Goal: Task Accomplishment & Management: Use online tool/utility

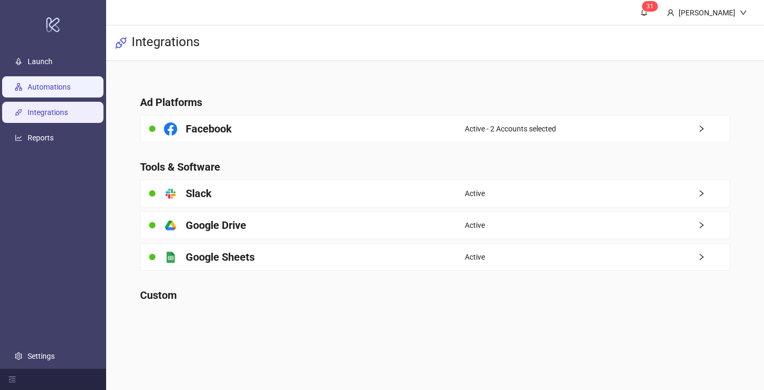
click at [71, 83] on link "Automations" at bounding box center [49, 87] width 43 height 8
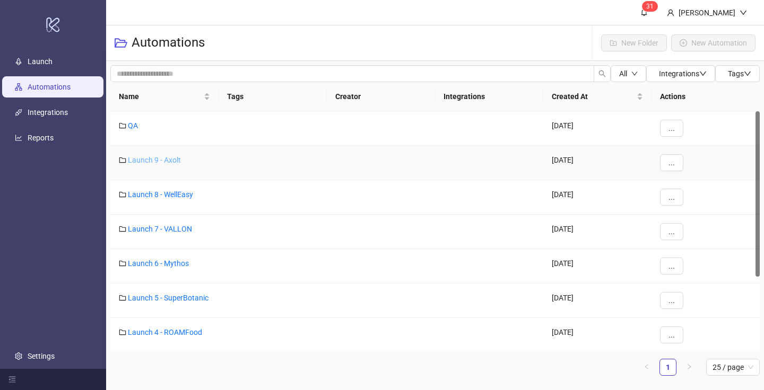
click at [167, 161] on link "Launch 9 - Axolt" at bounding box center [154, 160] width 53 height 8
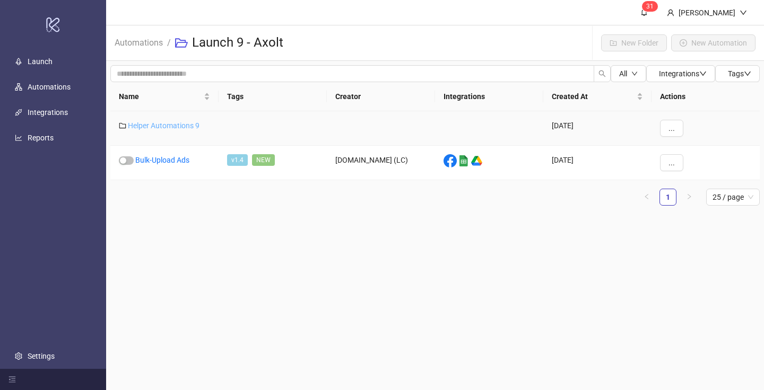
click at [170, 127] on link "Helper Automations 9" at bounding box center [164, 125] width 72 height 8
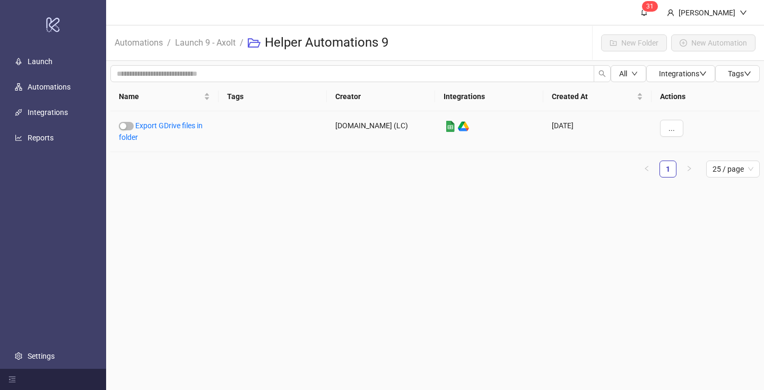
click at [170, 127] on link "Export GDrive files in folder" at bounding box center [161, 131] width 84 height 20
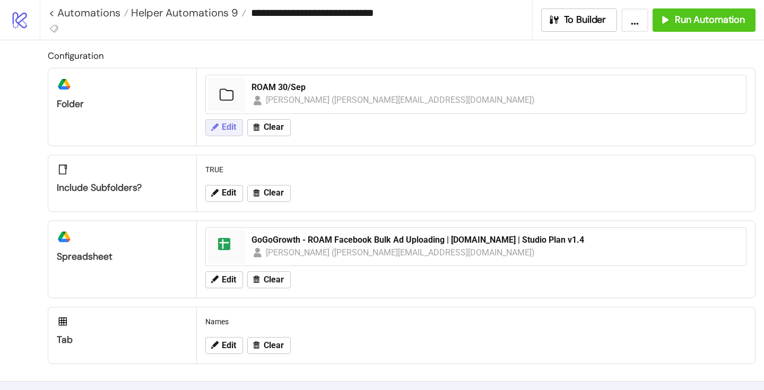
click at [210, 125] on icon at bounding box center [214, 127] width 10 height 10
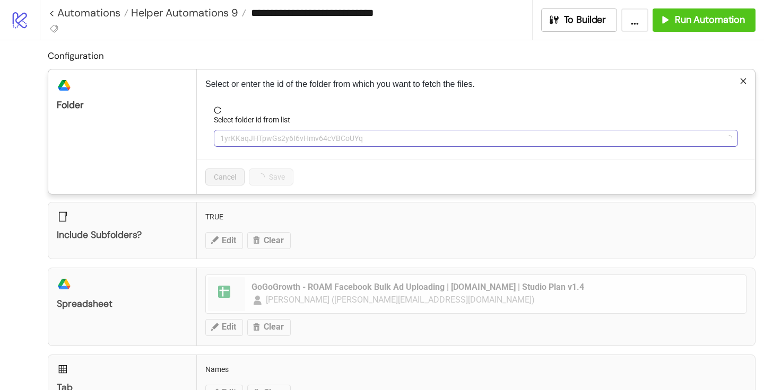
click at [233, 139] on span "1yrKKaqJHTpwGs2y6I6vHmv64cVBCoUYq" at bounding box center [475, 138] width 511 height 16
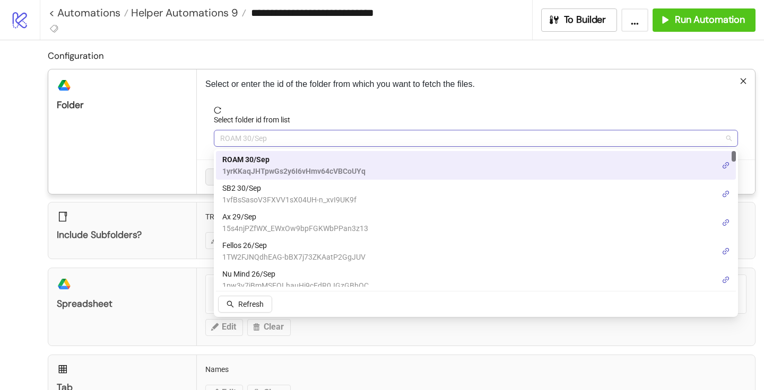
click at [234, 138] on span "ROAM 30/Sep" at bounding box center [475, 138] width 511 height 16
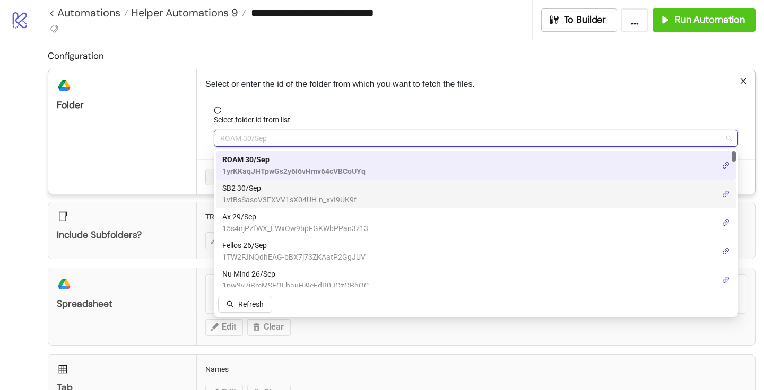
click at [235, 196] on span "1vfBsSasoV3FXVV1sX04UH-n_xvI9UK9f" at bounding box center [289, 200] width 134 height 12
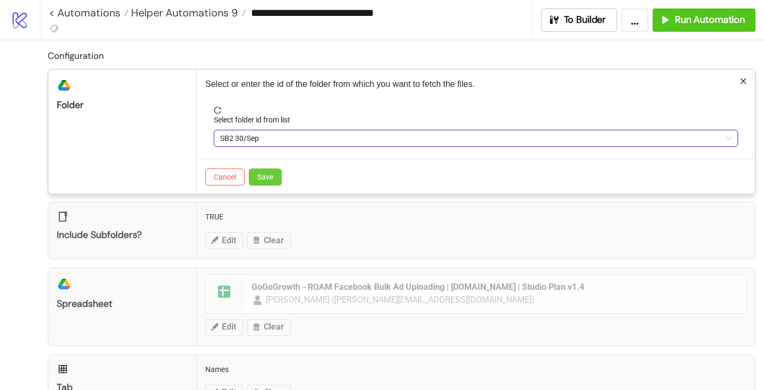
click at [270, 182] on button "Save" at bounding box center [265, 177] width 33 height 17
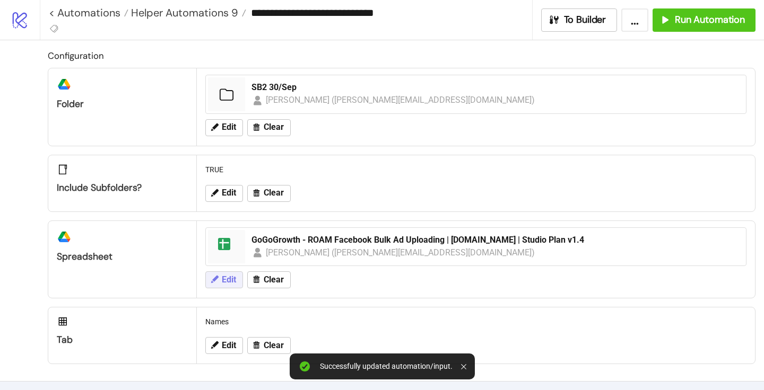
click at [216, 285] on button "Edit" at bounding box center [224, 280] width 38 height 17
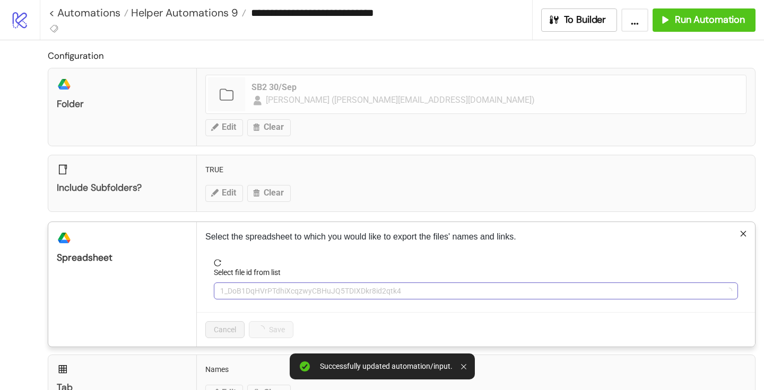
click at [279, 292] on span "1_DoB1DqHVrPTdhiXcqzwyCBHuJQ5TDIXDkr8id2qtk4" at bounding box center [475, 291] width 511 height 16
click at [279, 291] on span "GoGoGrowth - ROAM Facebook Bulk Ad Uploading | [DOMAIN_NAME] | Studio Plan v1.4" at bounding box center [475, 291] width 511 height 16
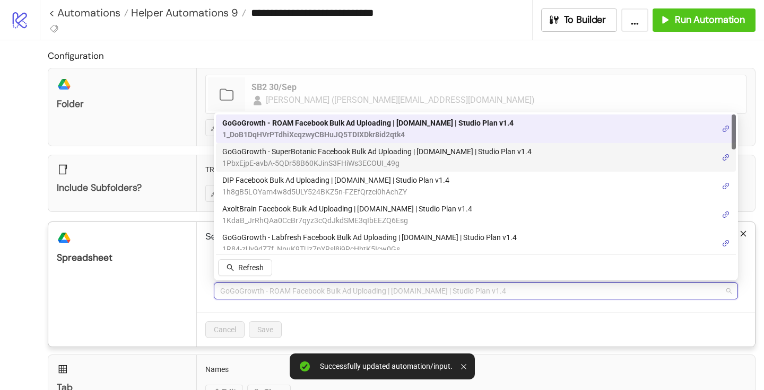
click at [297, 162] on span "1PbxEjpE-avbA-5QDr58B60KJinS3FHiWs3ECOUI_49g" at bounding box center [376, 163] width 309 height 12
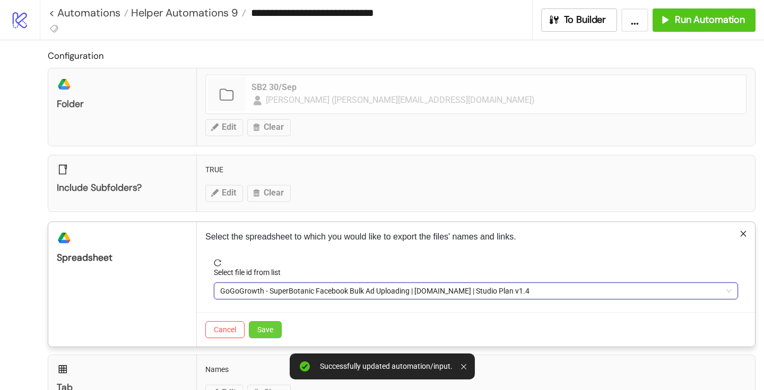
click at [267, 334] on span "Save" at bounding box center [265, 330] width 16 height 8
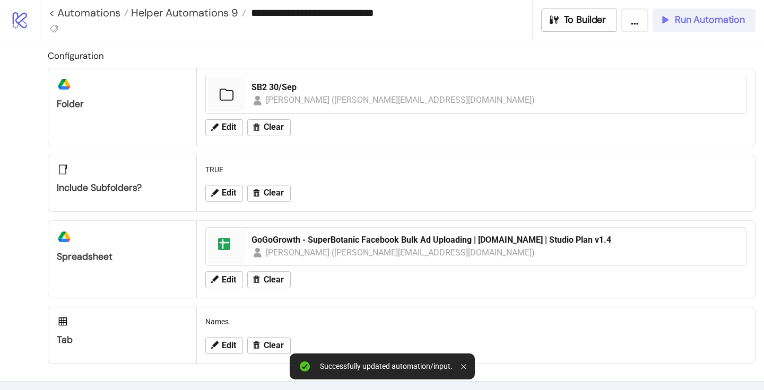
click at [676, 13] on button "Run Automation" at bounding box center [703, 19] width 103 height 23
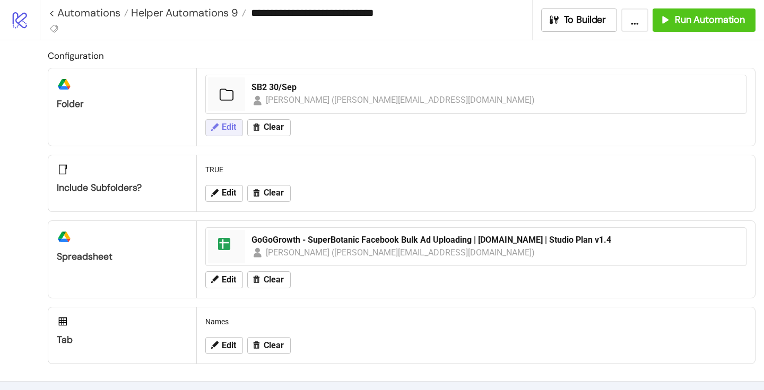
click at [223, 132] on span "Edit" at bounding box center [229, 127] width 14 height 10
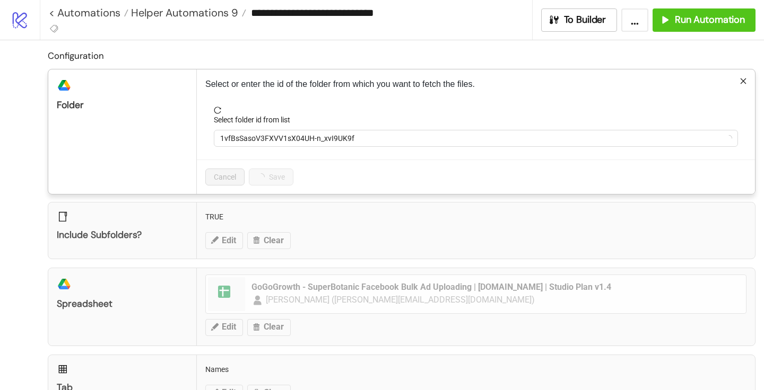
click at [276, 147] on form "Select folder id from list 1vfBsSasoV3FXVV1sX04UH-n_xvI9UK9f" at bounding box center [475, 133] width 541 height 53
click at [273, 141] on span "1vfBsSasoV3FXVV1sX04UH-n_xvI9UK9f" at bounding box center [475, 138] width 511 height 16
click at [274, 137] on span "SB2 30/Sep" at bounding box center [475, 138] width 511 height 16
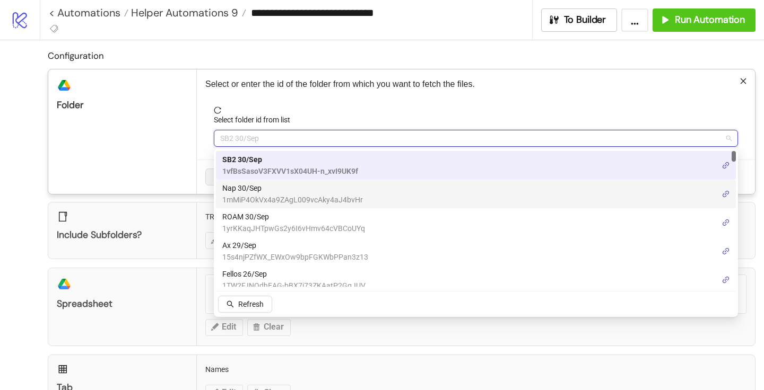
click at [258, 194] on span "1mMiP4OkVx4a9ZAgL009vcAky4aJ4bvHr" at bounding box center [292, 200] width 141 height 12
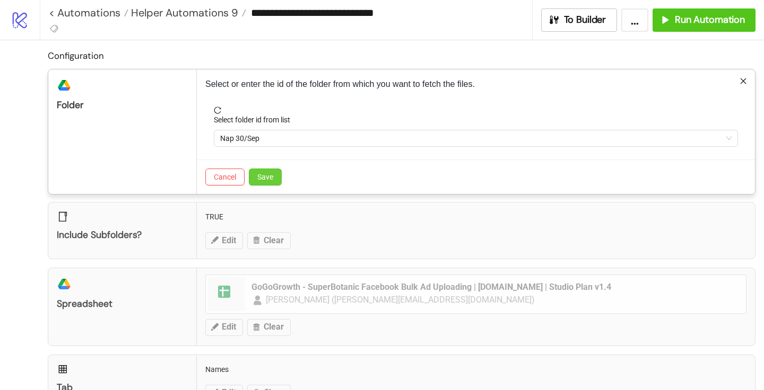
click at [273, 177] on span "Save" at bounding box center [265, 177] width 16 height 8
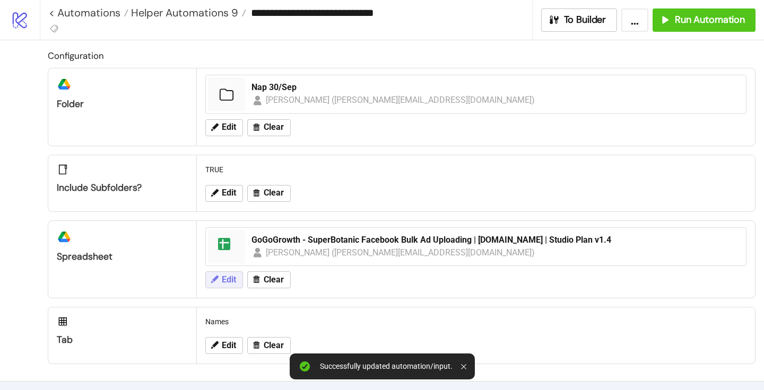
click at [226, 281] on span "Edit" at bounding box center [229, 280] width 14 height 10
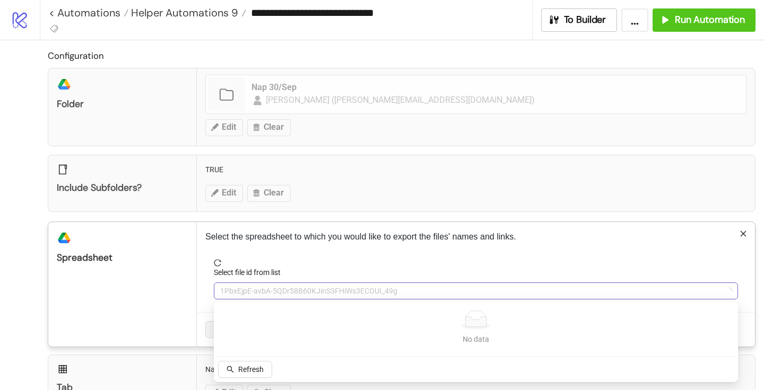
click at [251, 284] on span "1PbxEjpE-avbA-5QDr58B60KJinS3FHiWs3ECOUI_49g" at bounding box center [475, 291] width 511 height 16
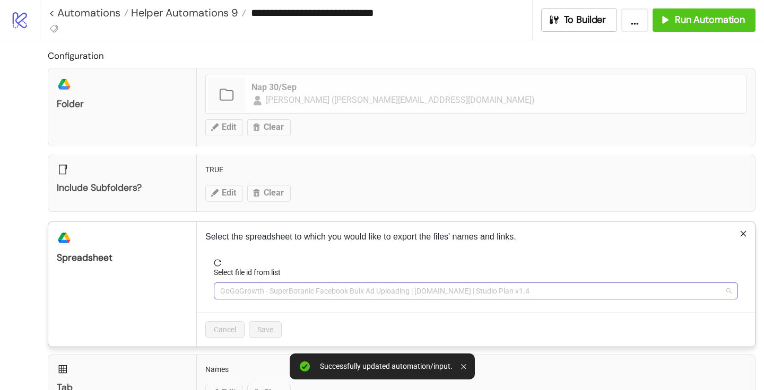
click at [251, 285] on span "GoGoGrowth - SuperBotanic Facebook Bulk Ad Uploading | [DOMAIN_NAME] | Studio P…" at bounding box center [475, 291] width 511 height 16
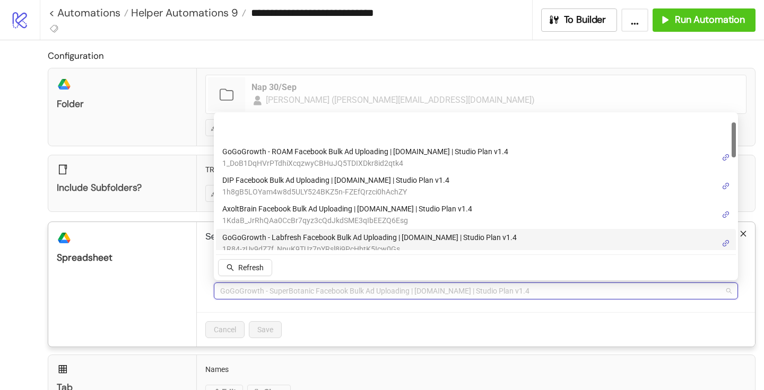
scroll to position [166, 0]
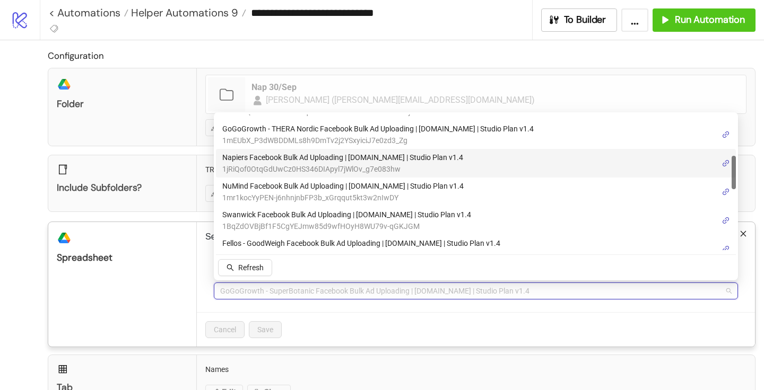
click at [276, 164] on span "1jRiQof0OtqGdUwCz0HS346DIApyl7jWlOv_g7e083hw" at bounding box center [342, 169] width 241 height 12
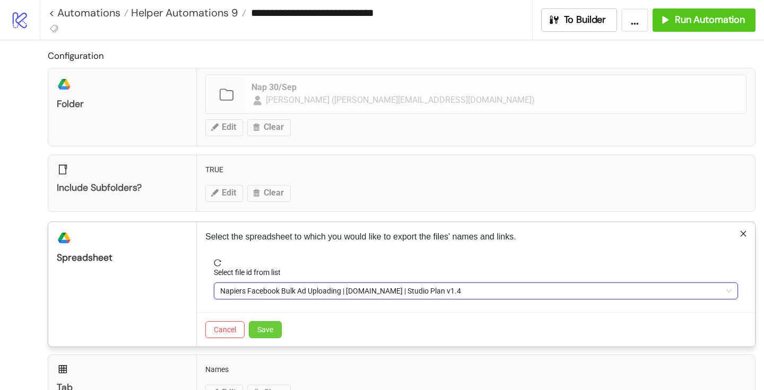
click at [270, 326] on span "Save" at bounding box center [265, 330] width 16 height 8
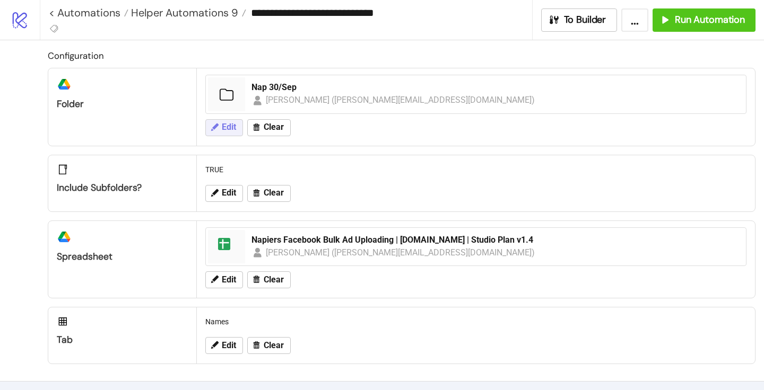
click at [220, 121] on button "Edit" at bounding box center [224, 127] width 38 height 17
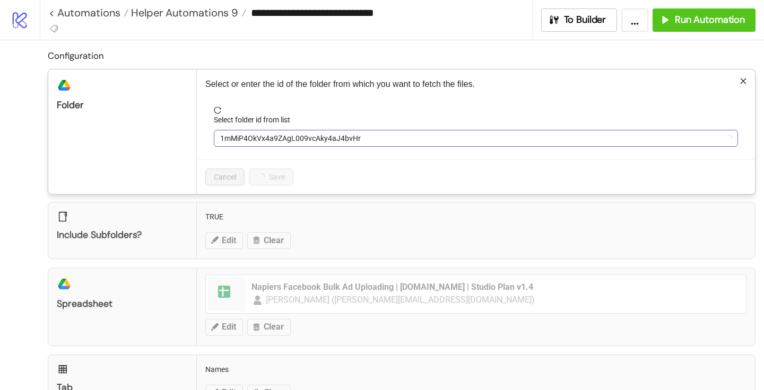
click at [238, 144] on span "1mMiP4OkVx4a9ZAgL009vcAky4aJ4bvHr" at bounding box center [475, 138] width 511 height 16
click at [238, 144] on span "Nap 30/Sep" at bounding box center [475, 138] width 511 height 16
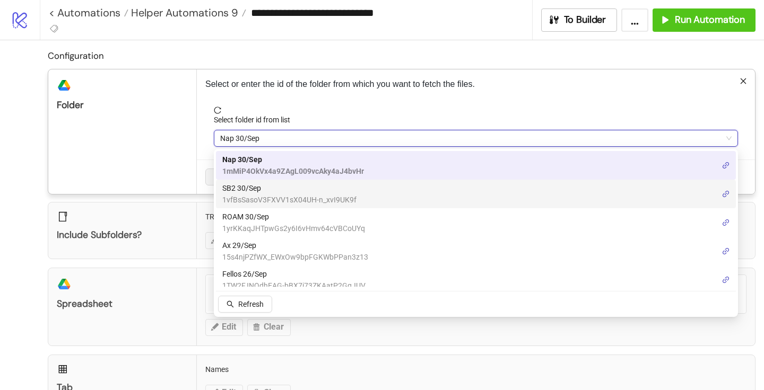
click at [197, 203] on div "Include subfolders? TRUE Edit Clear" at bounding box center [401, 230] width 707 height 57
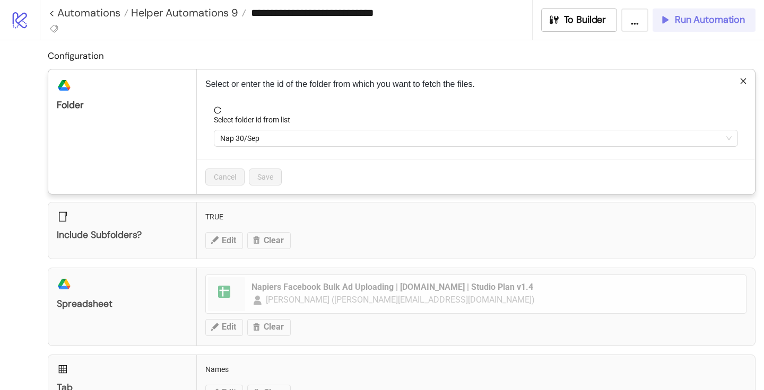
click at [685, 23] on div "**********" at bounding box center [382, 195] width 764 height 390
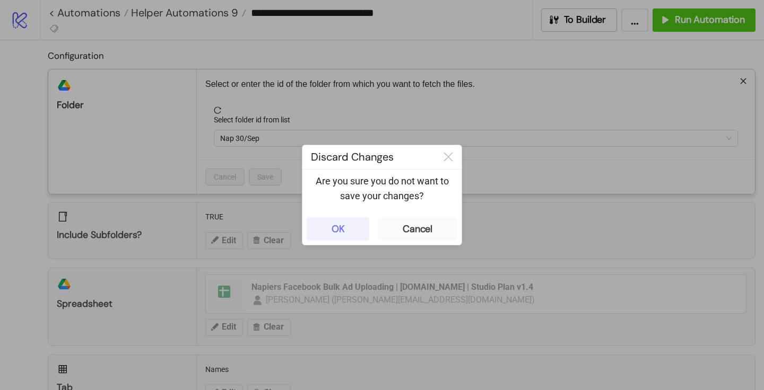
click at [335, 232] on div "OK" at bounding box center [337, 229] width 13 height 12
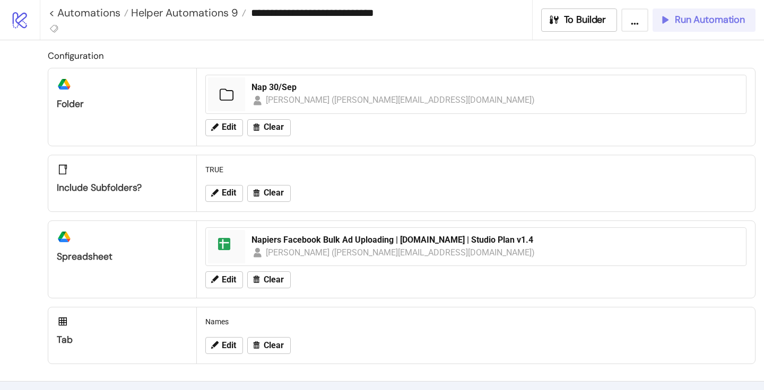
click at [689, 29] on button "Run Automation" at bounding box center [703, 19] width 103 height 23
